Goal: Information Seeking & Learning: Learn about a topic

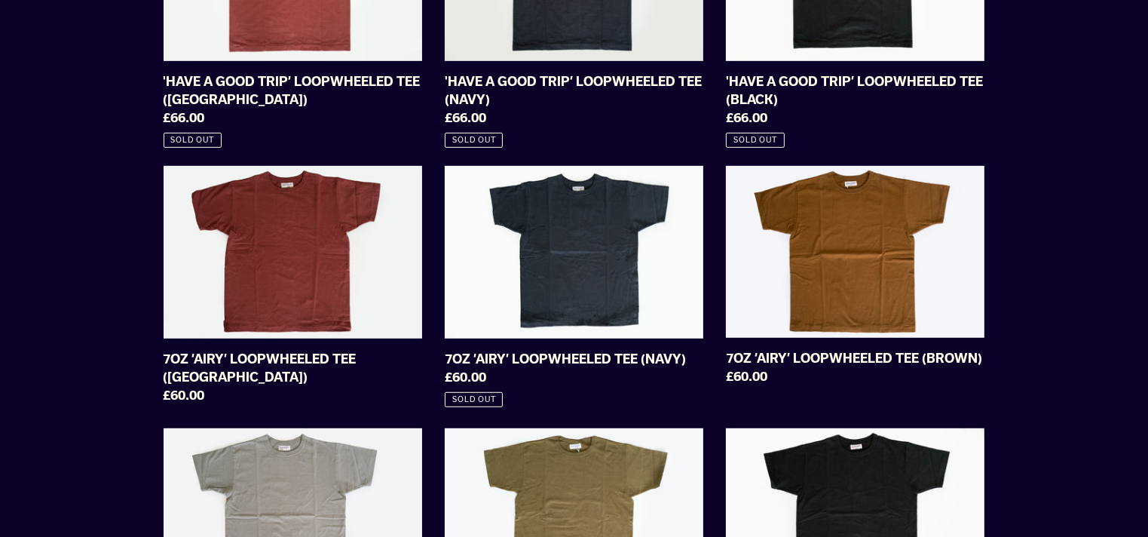
scroll to position [829, 0]
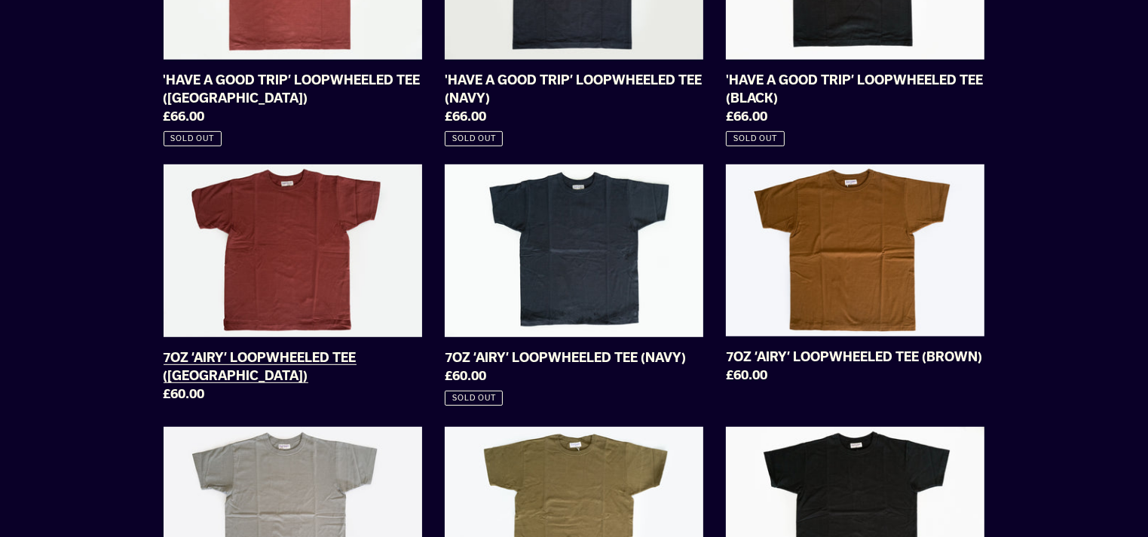
click at [256, 269] on link "7OZ ‘AIRY’ LOOPWHEELED TEE ([GEOGRAPHIC_DATA])" at bounding box center [293, 286] width 259 height 244
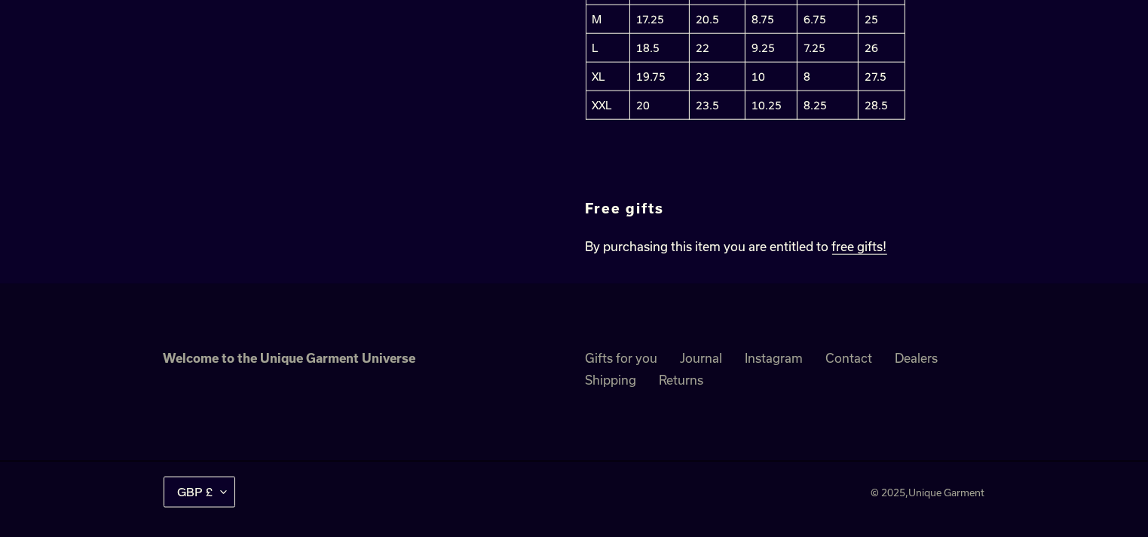
scroll to position [1689, 0]
click at [611, 380] on link "Shipping" at bounding box center [611, 377] width 51 height 15
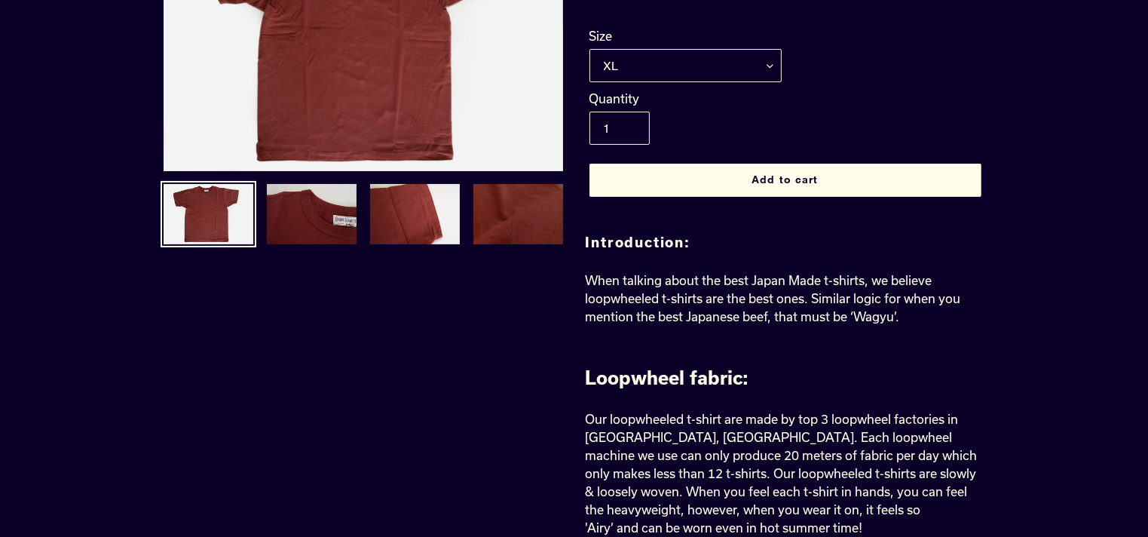
scroll to position [106, 0]
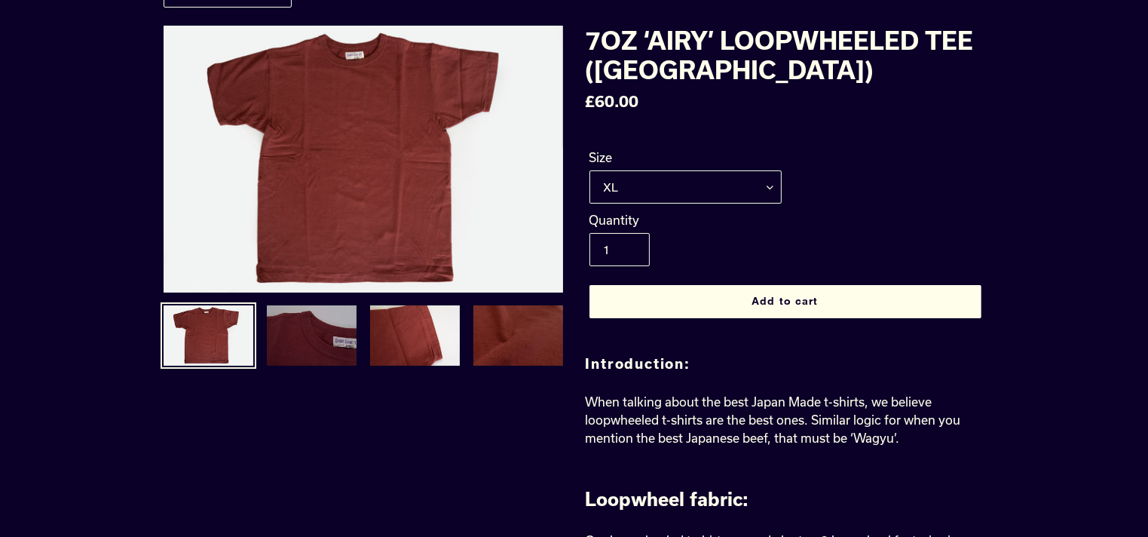
click at [322, 337] on img at bounding box center [311, 335] width 93 height 63
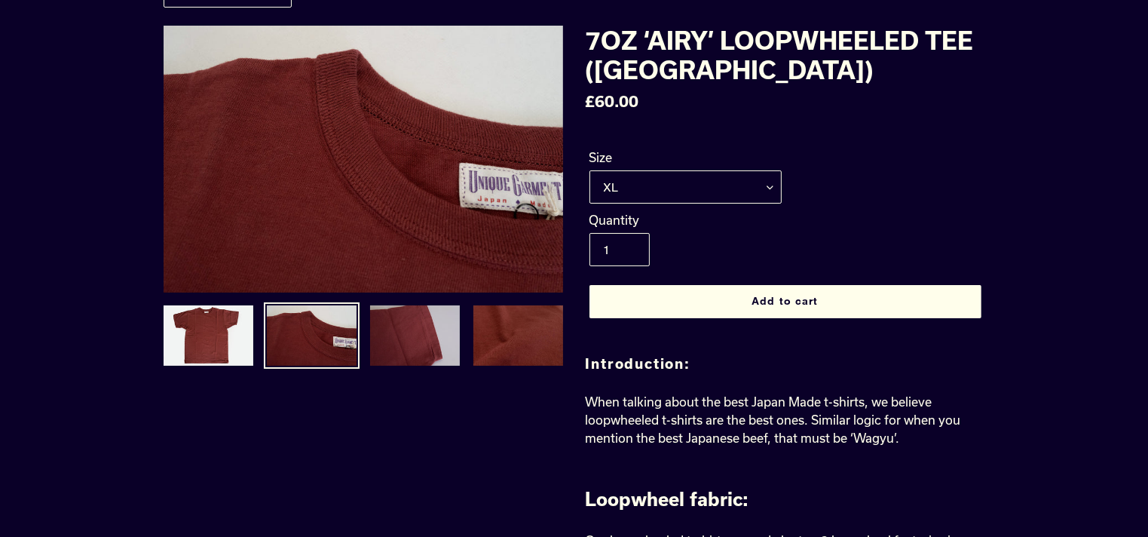
click at [386, 342] on img at bounding box center [415, 335] width 93 height 63
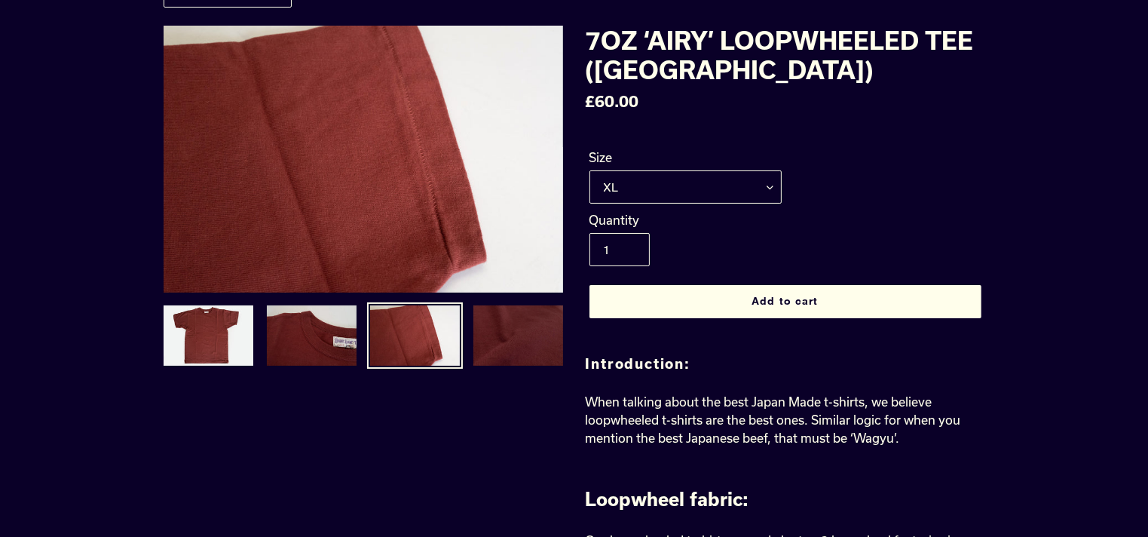
click at [486, 334] on img at bounding box center [518, 335] width 93 height 63
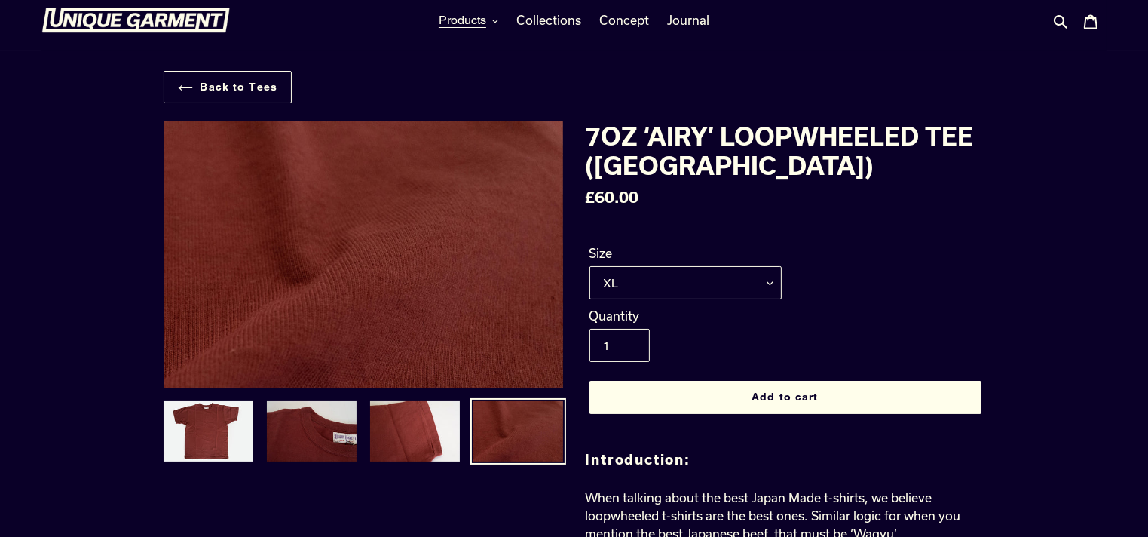
scroll to position [0, 0]
